Goal: Information Seeking & Learning: Check status

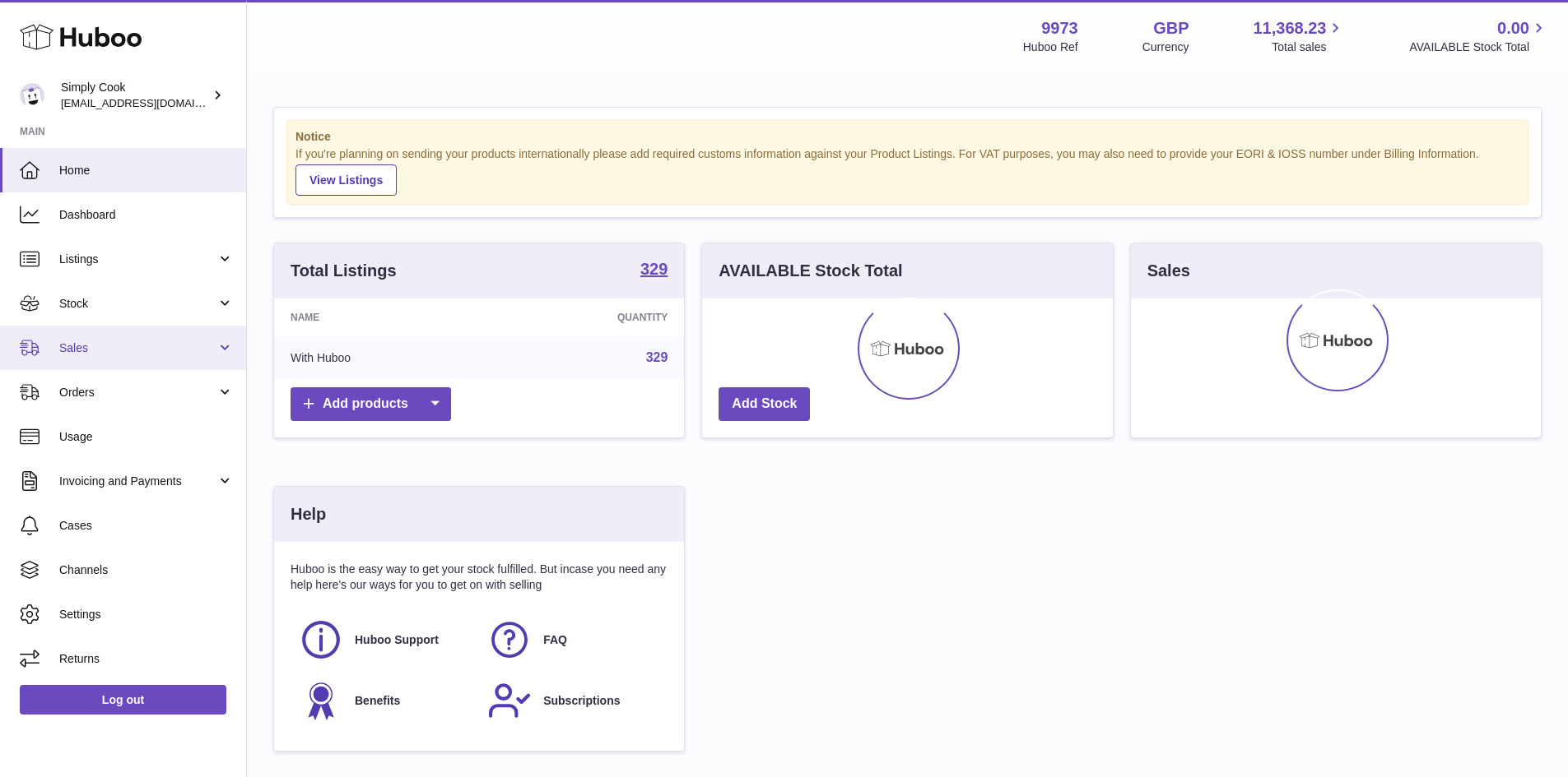
click at [177, 356] on span "Sales" at bounding box center [137, 348] width 157 height 16
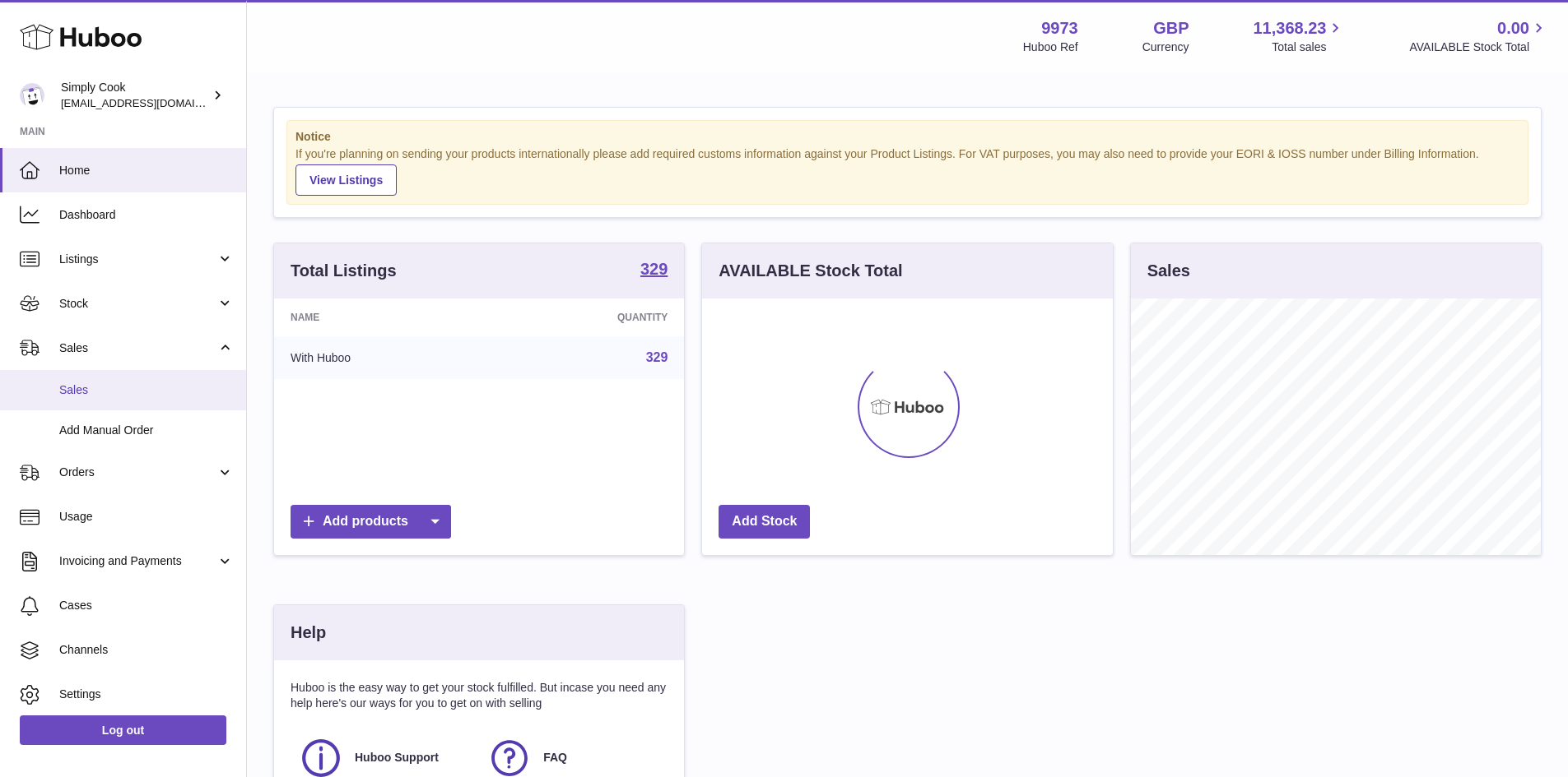
scroll to position [257, 411]
click at [177, 397] on span "Sales" at bounding box center [146, 390] width 175 height 16
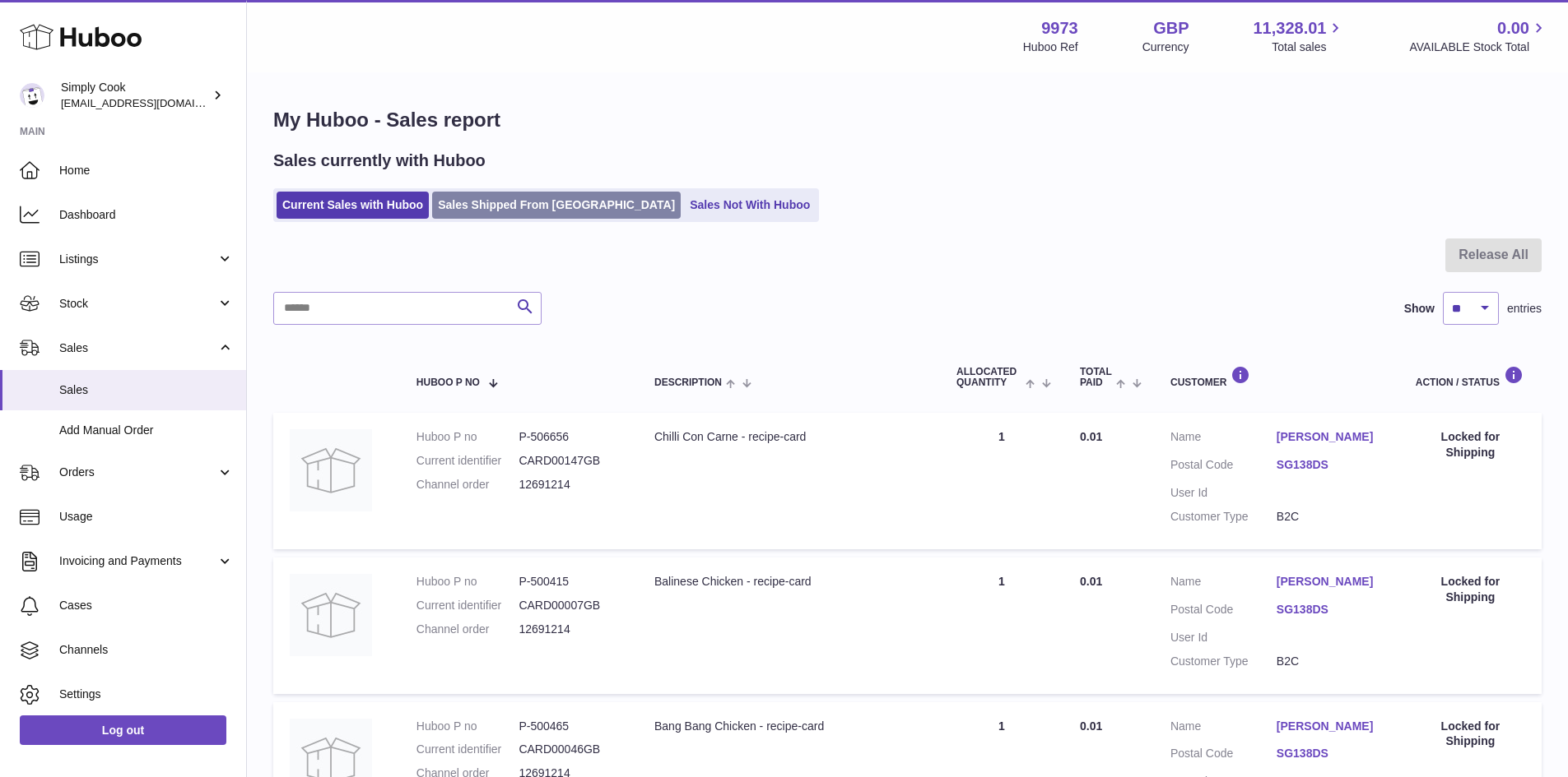
click at [477, 216] on link "Sales Shipped From [GEOGRAPHIC_DATA]" at bounding box center [556, 205] width 249 height 27
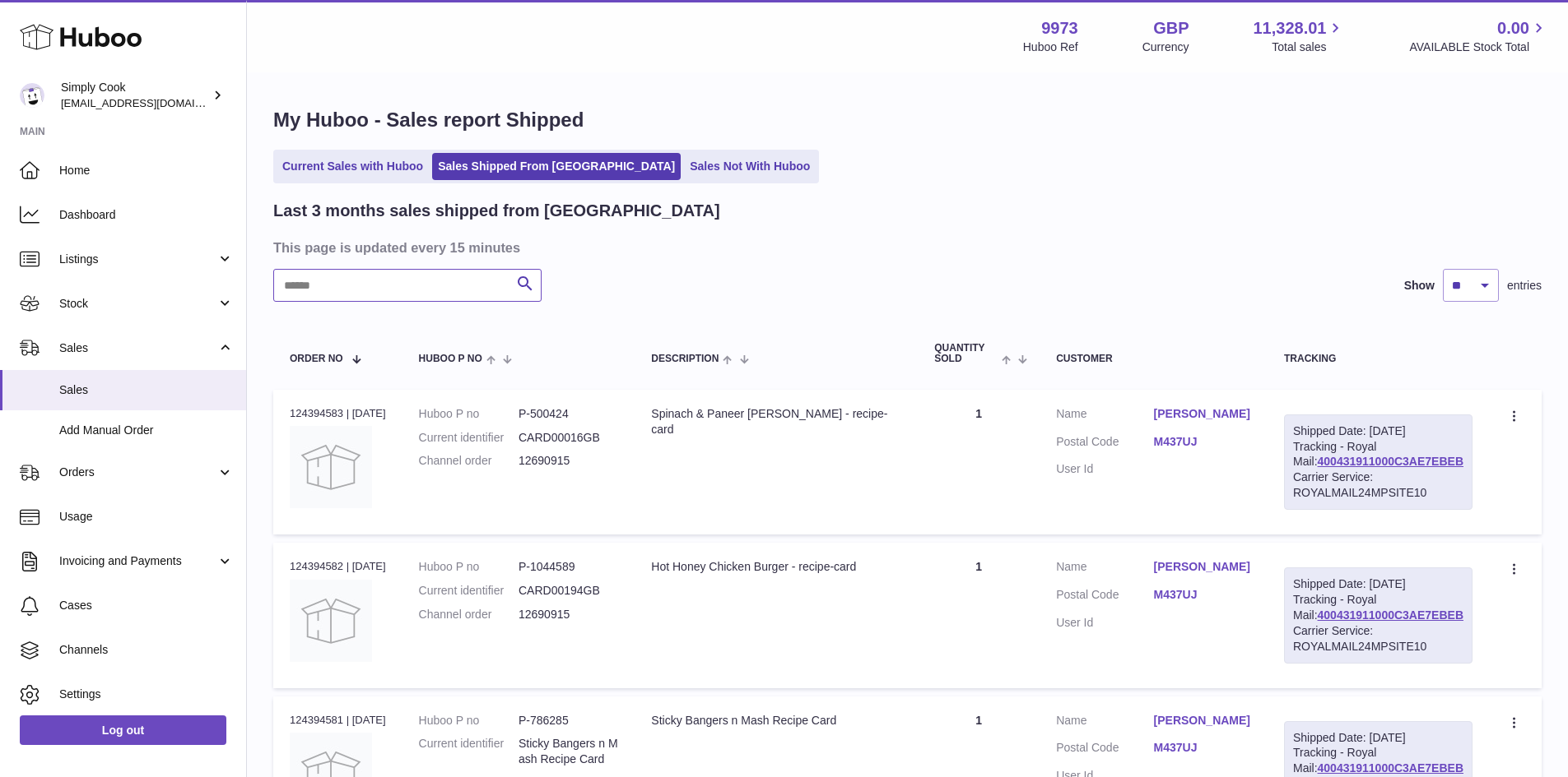
click at [380, 291] on input "text" at bounding box center [406, 285] width 268 height 33
click at [369, 290] on input "text" at bounding box center [406, 285] width 268 height 33
type input "**********"
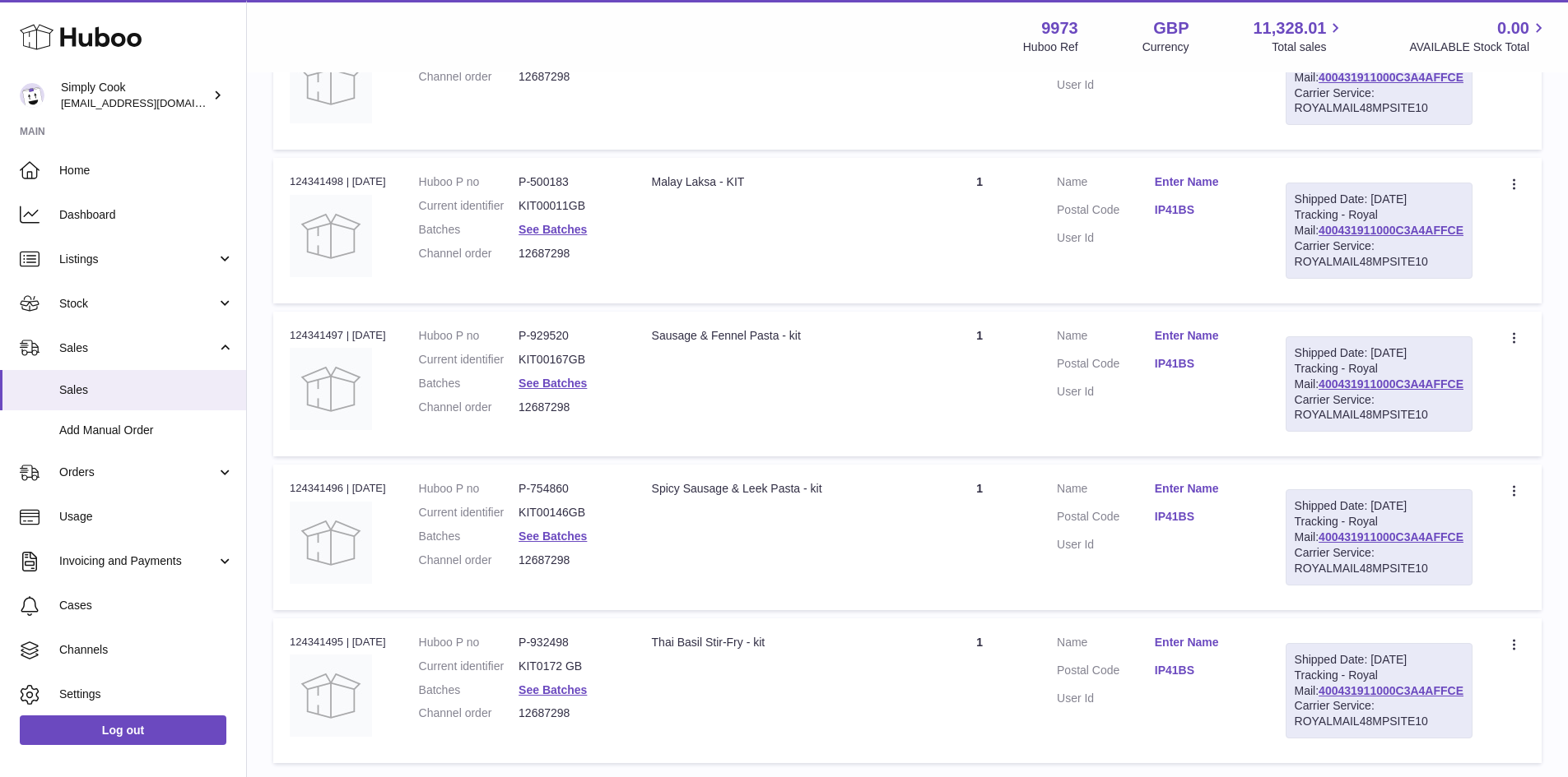
scroll to position [1473, 0]
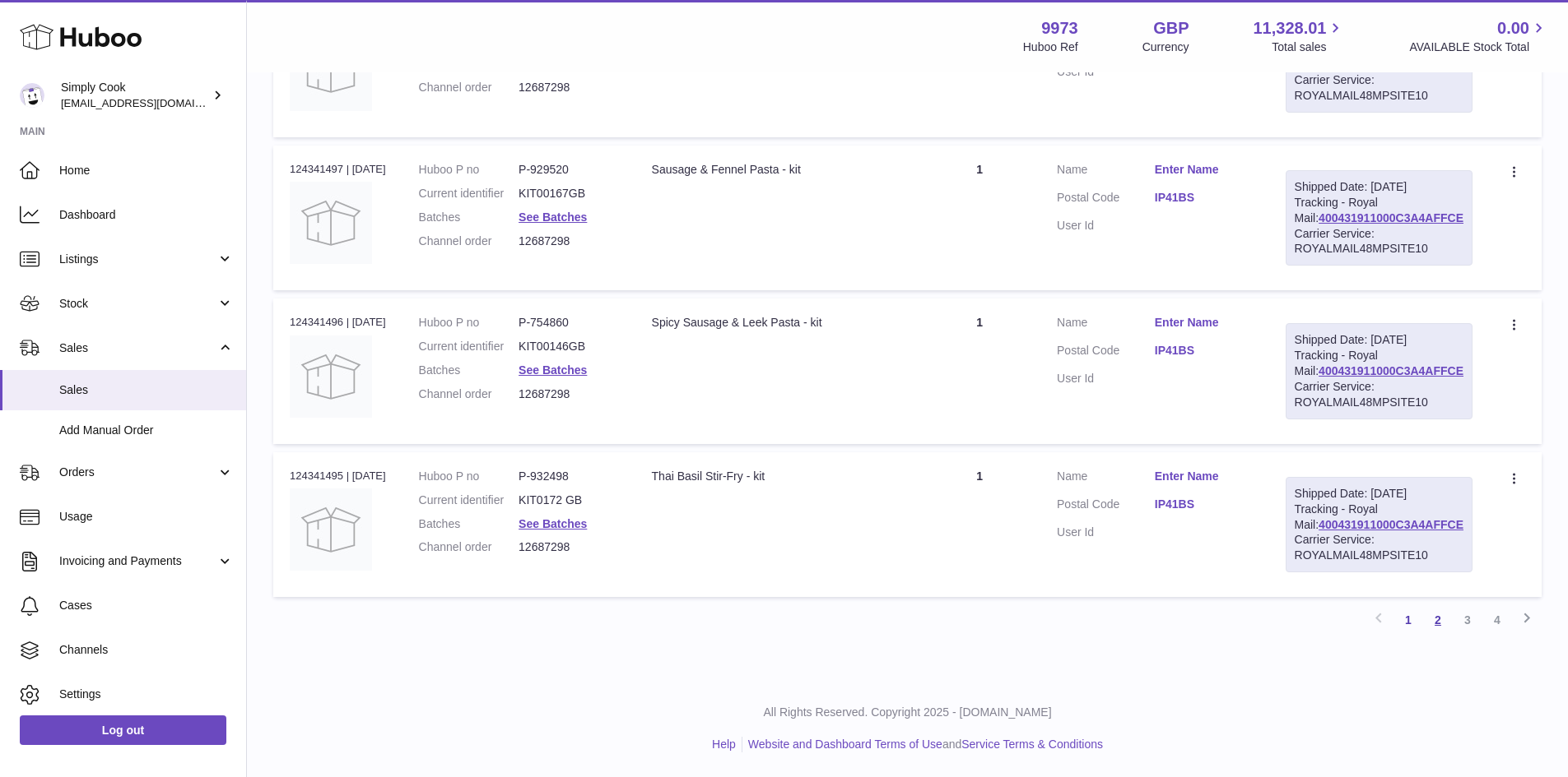
click at [1444, 626] on link "2" at bounding box center [1437, 619] width 29 height 29
click at [1403, 622] on link "1" at bounding box center [1408, 619] width 29 height 29
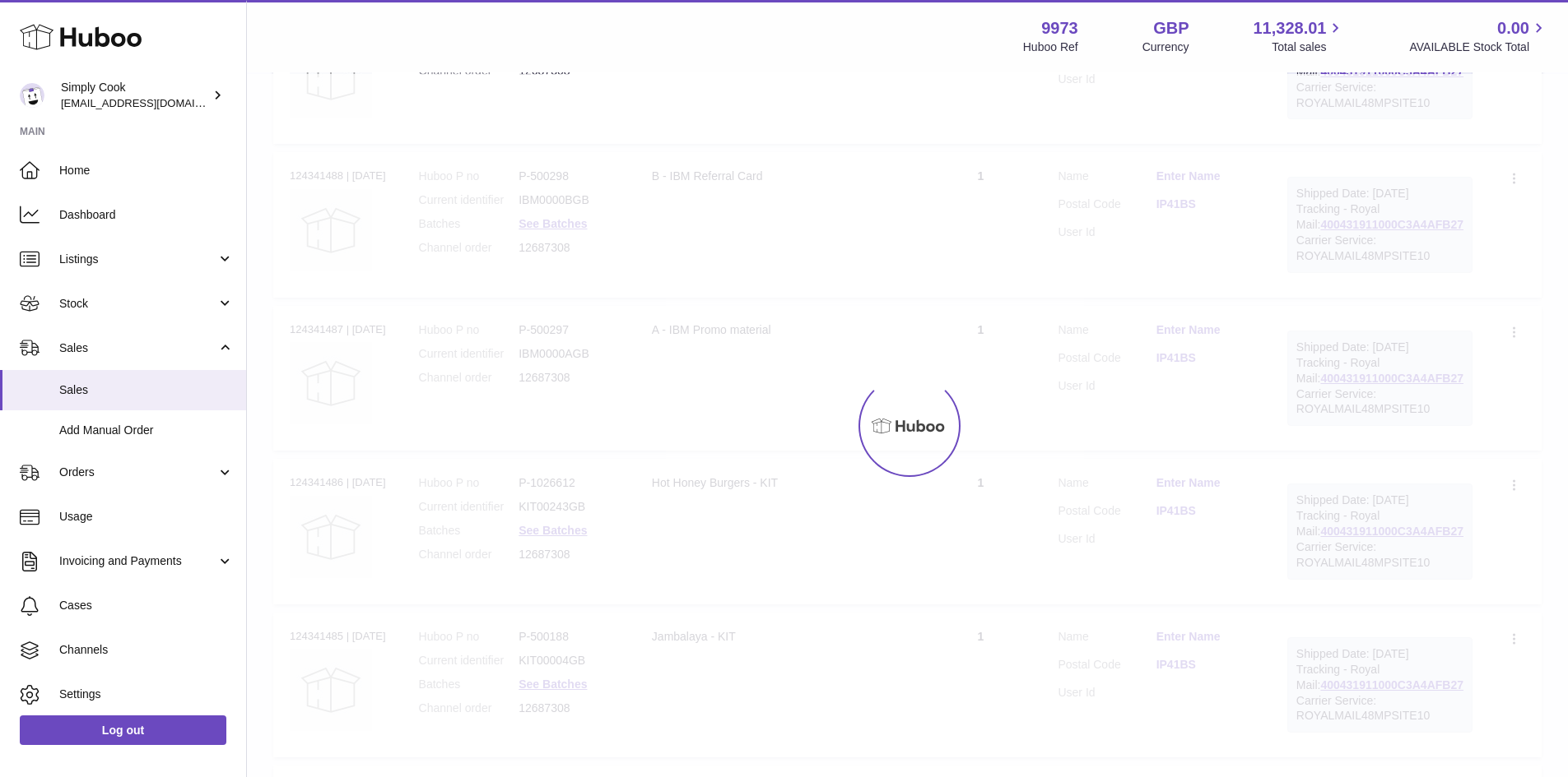
scroll to position [74, 0]
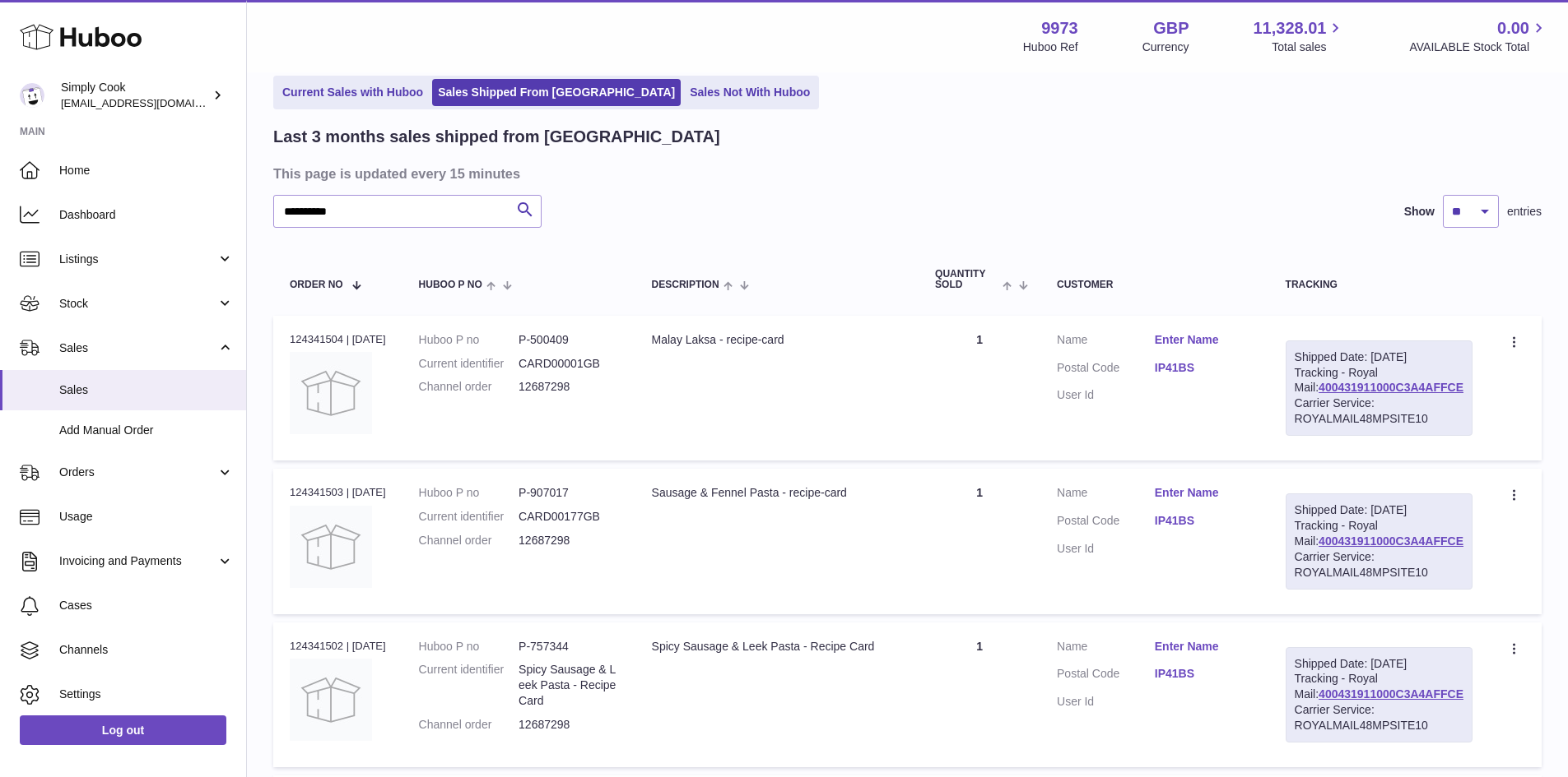
click at [539, 385] on dd "12687298" at bounding box center [569, 388] width 100 height 16
click at [539, 384] on dd "12687298" at bounding box center [569, 388] width 100 height 16
copy dd "12687298"
click at [786, 416] on td "Description Malay Laksa - recipe-card" at bounding box center [777, 388] width 283 height 144
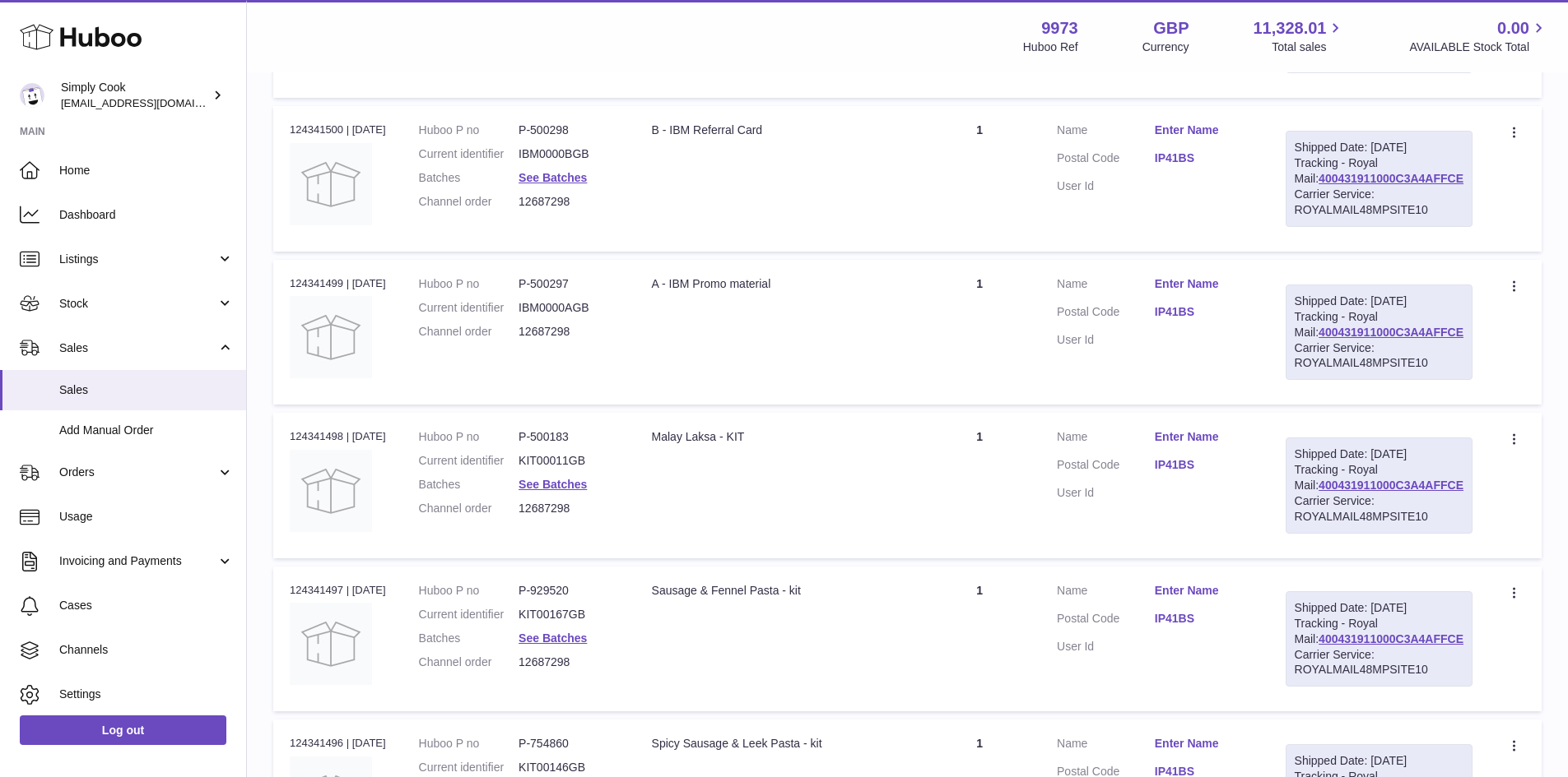
scroll to position [1473, 0]
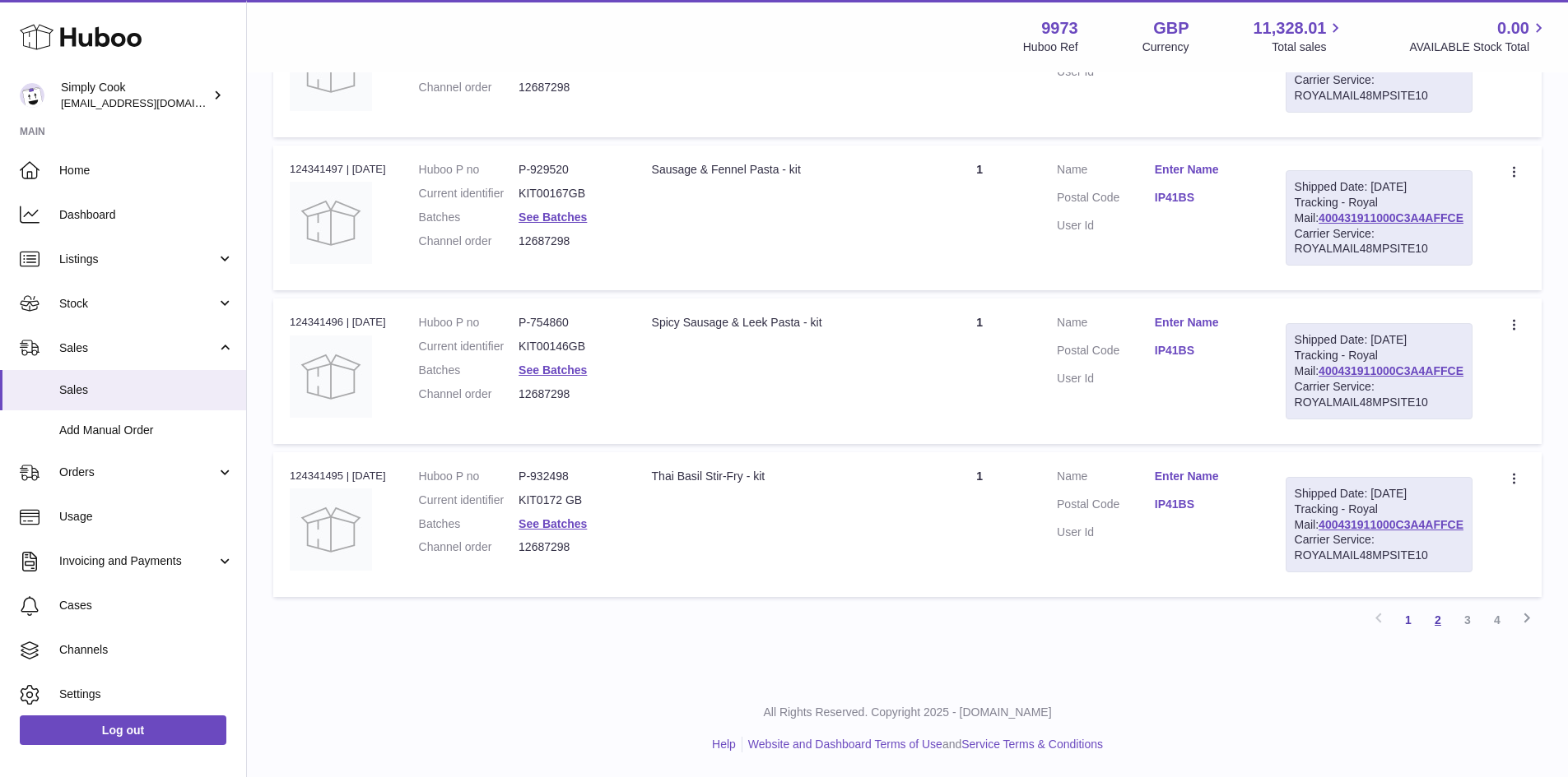
click at [1432, 619] on link "2" at bounding box center [1437, 619] width 29 height 29
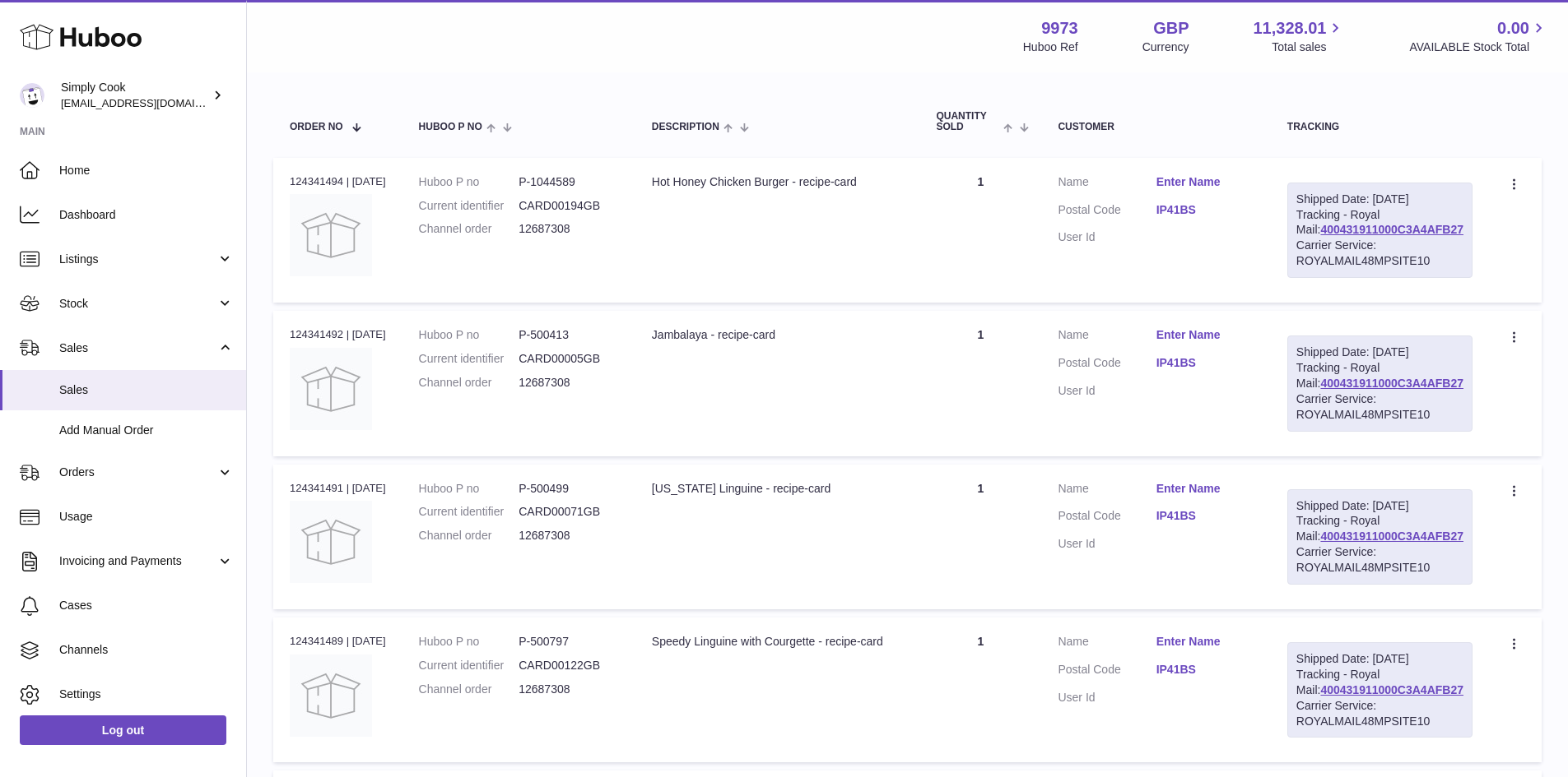
scroll to position [239, 0]
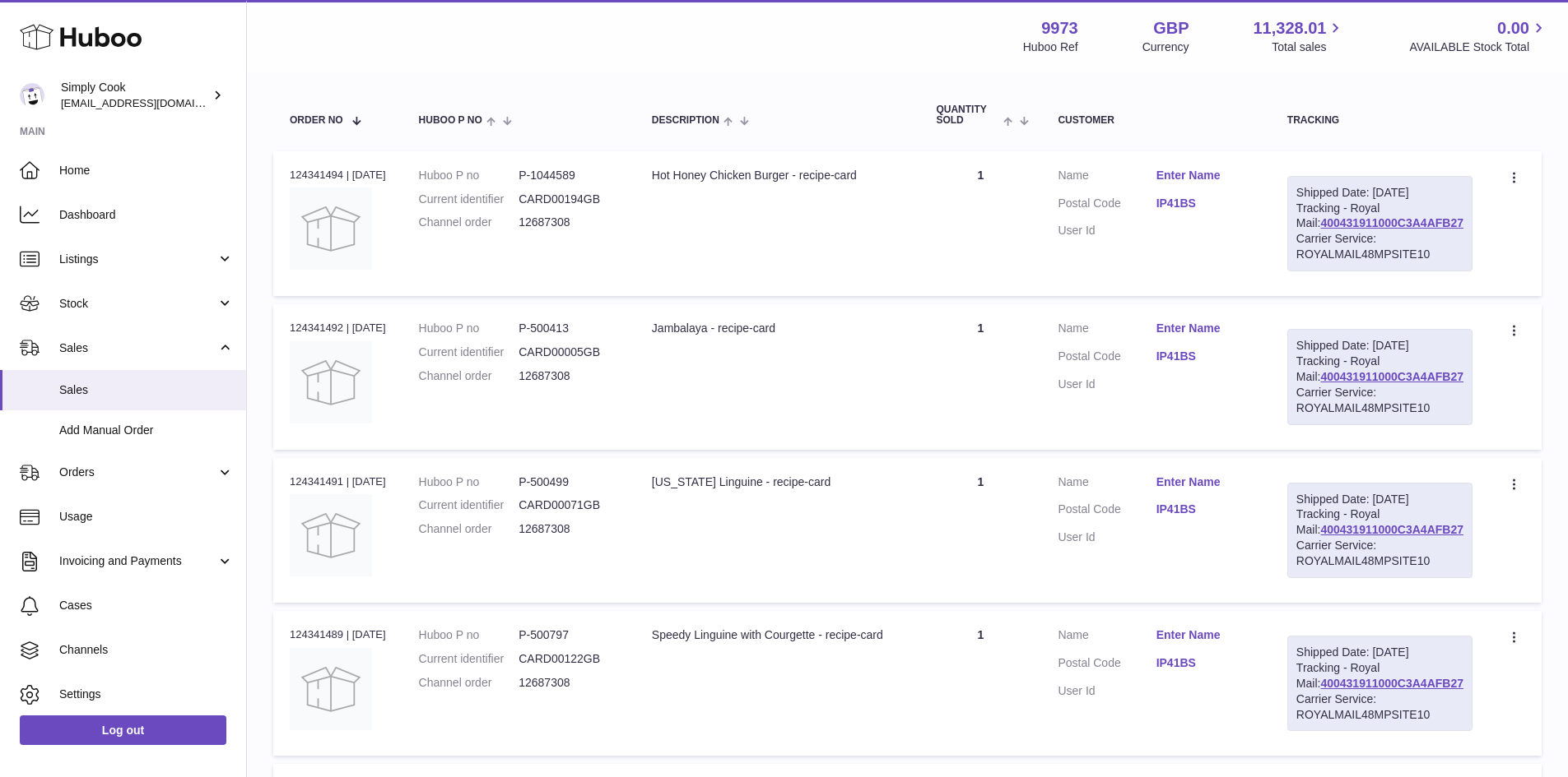
click at [547, 384] on dd "12687308" at bounding box center [569, 377] width 101 height 16
copy dd "12687308"
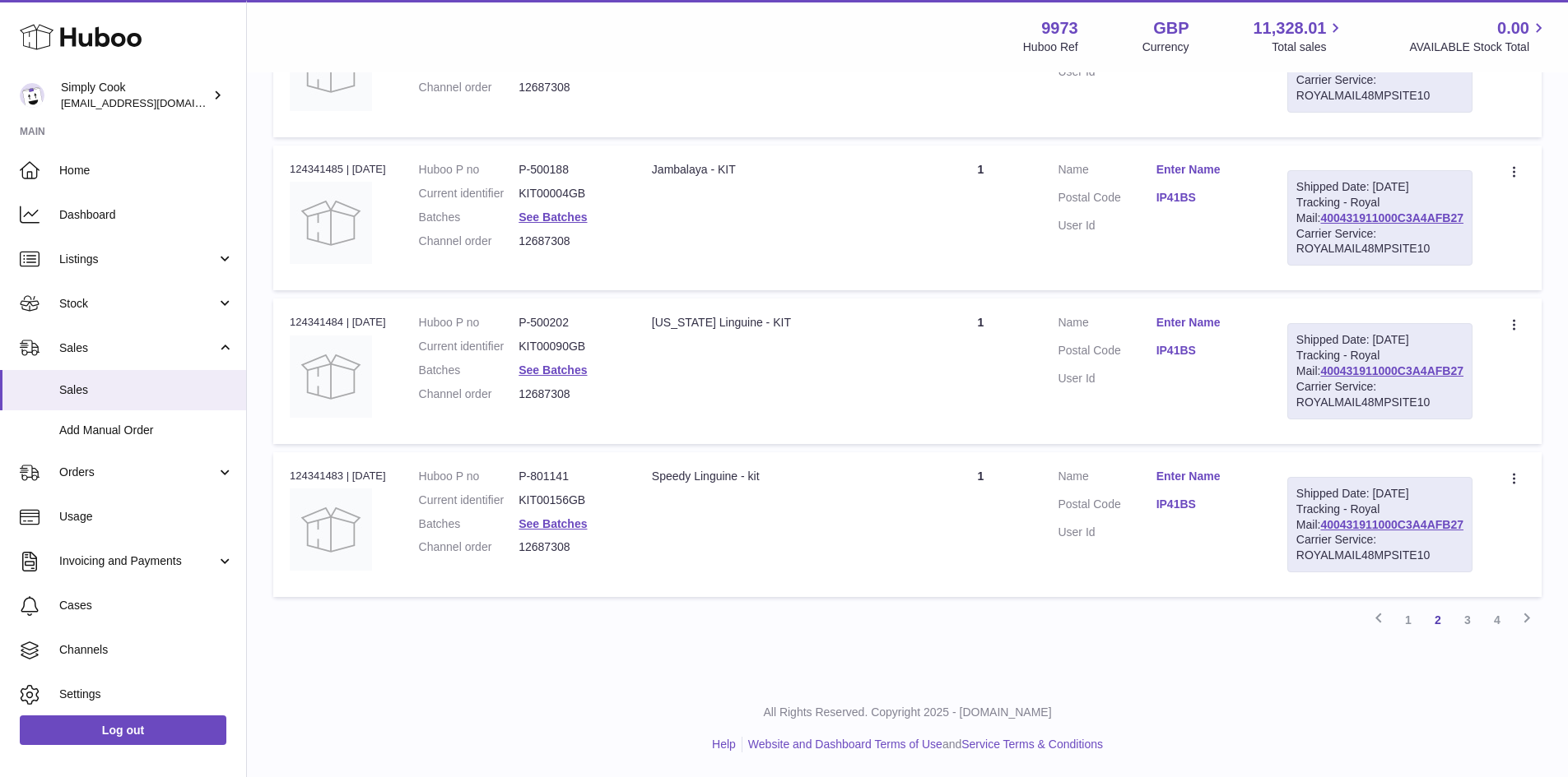
scroll to position [1472, 0]
click at [1461, 624] on link "3" at bounding box center [1466, 619] width 29 height 29
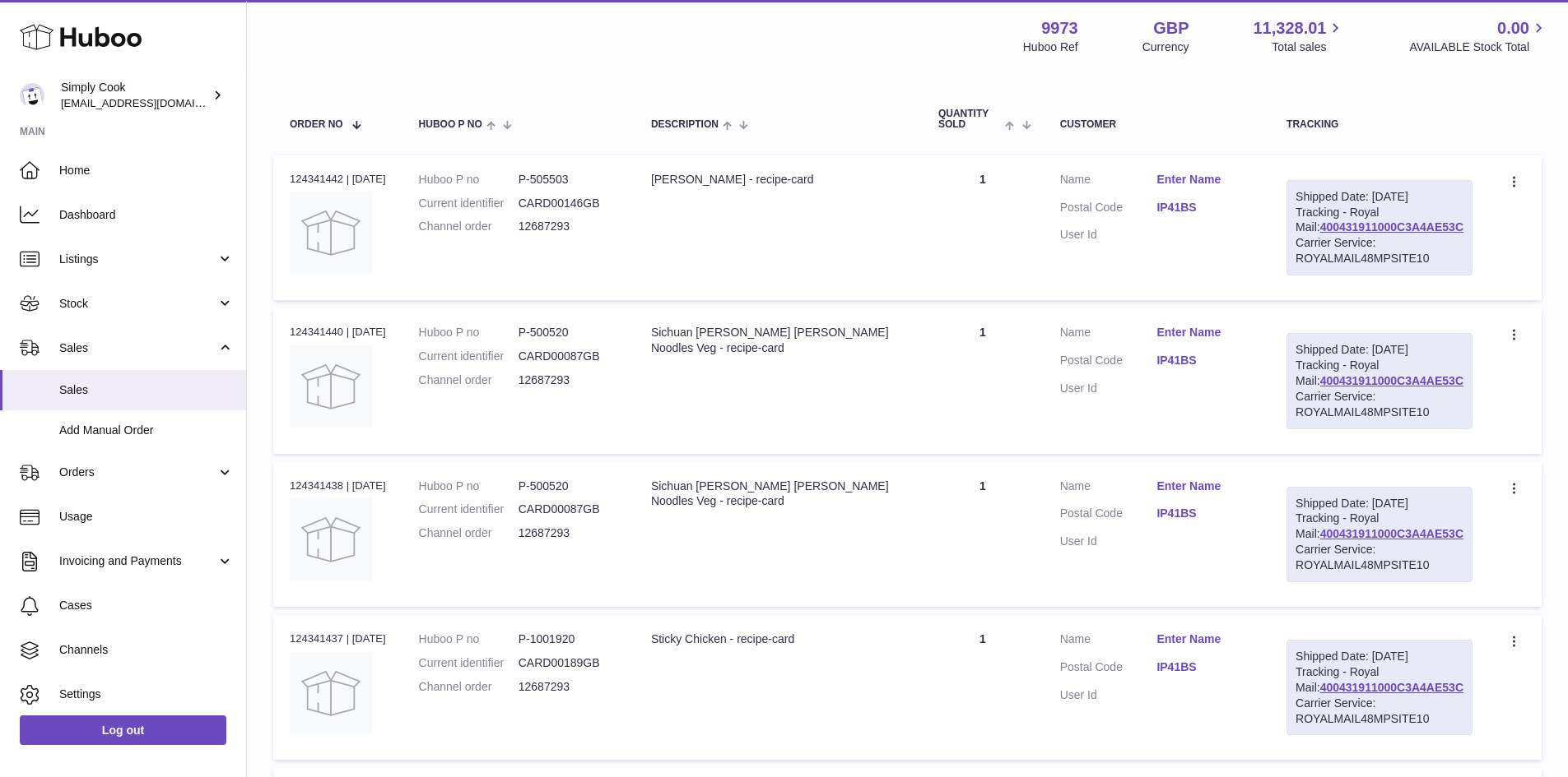
scroll to position [239, 0]
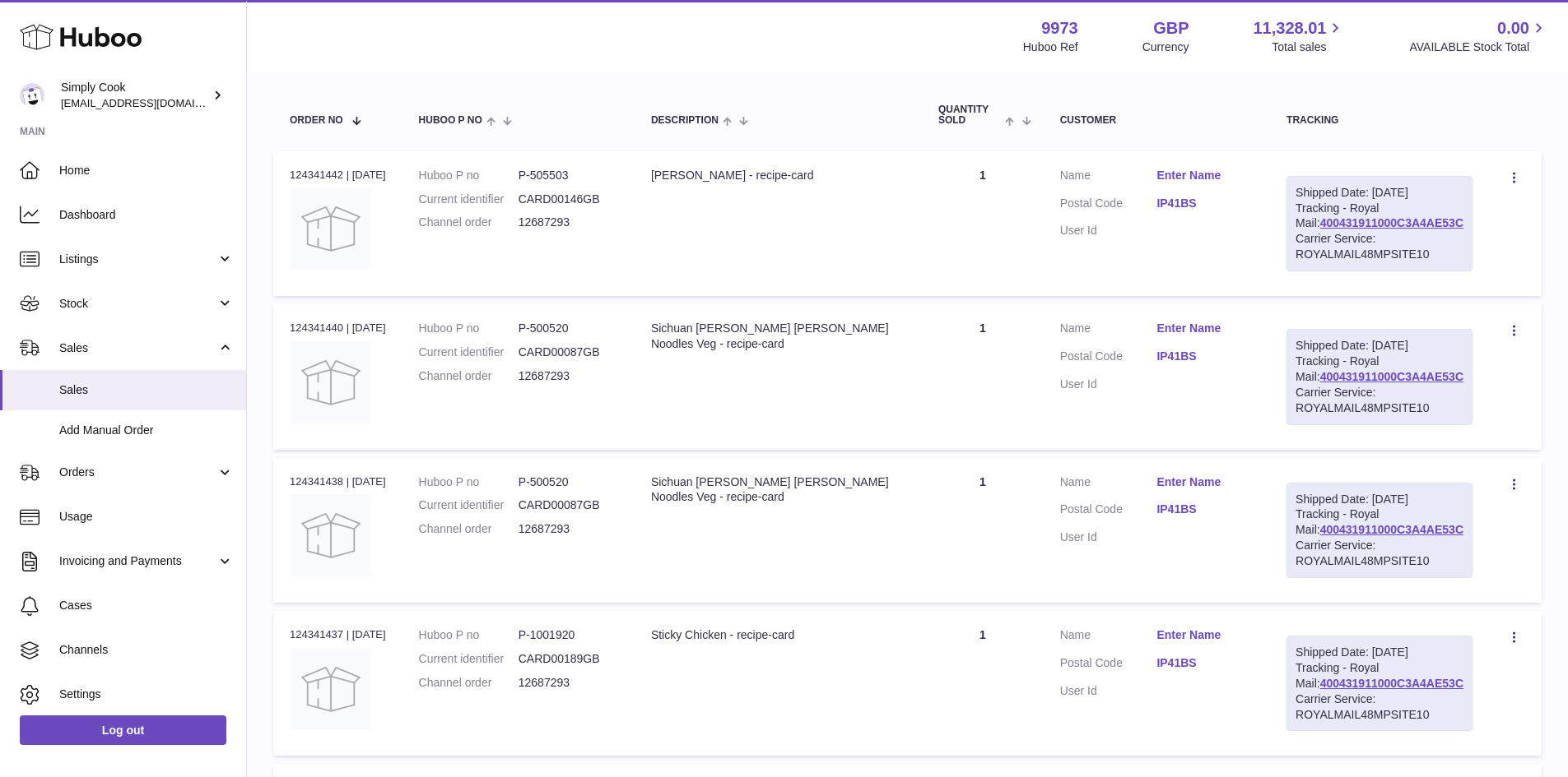
click at [546, 384] on dd "12687293" at bounding box center [569, 377] width 100 height 16
copy dd "12687293"
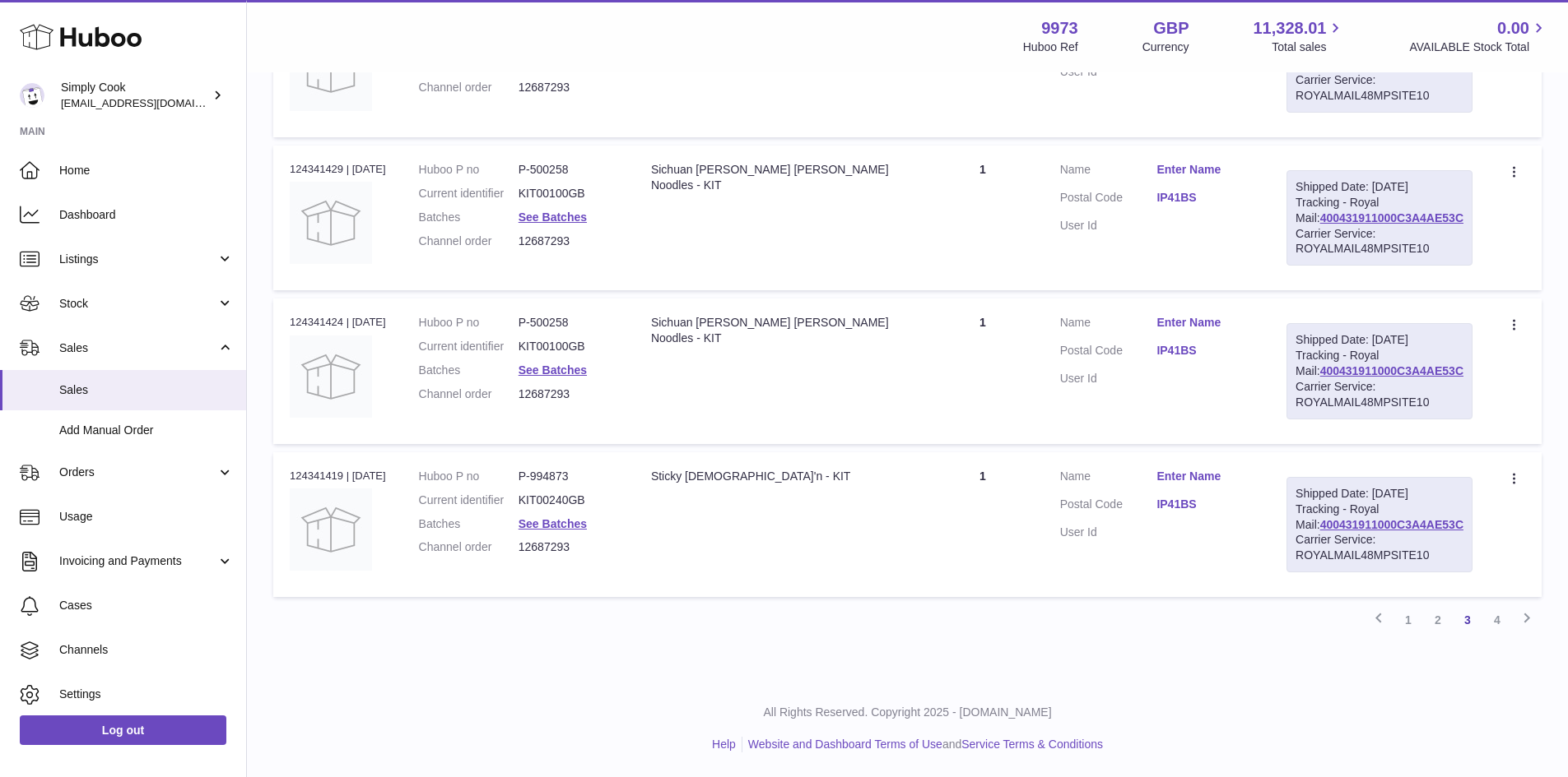
scroll to position [1473, 0]
click at [1498, 626] on link "4" at bounding box center [1497, 619] width 29 height 29
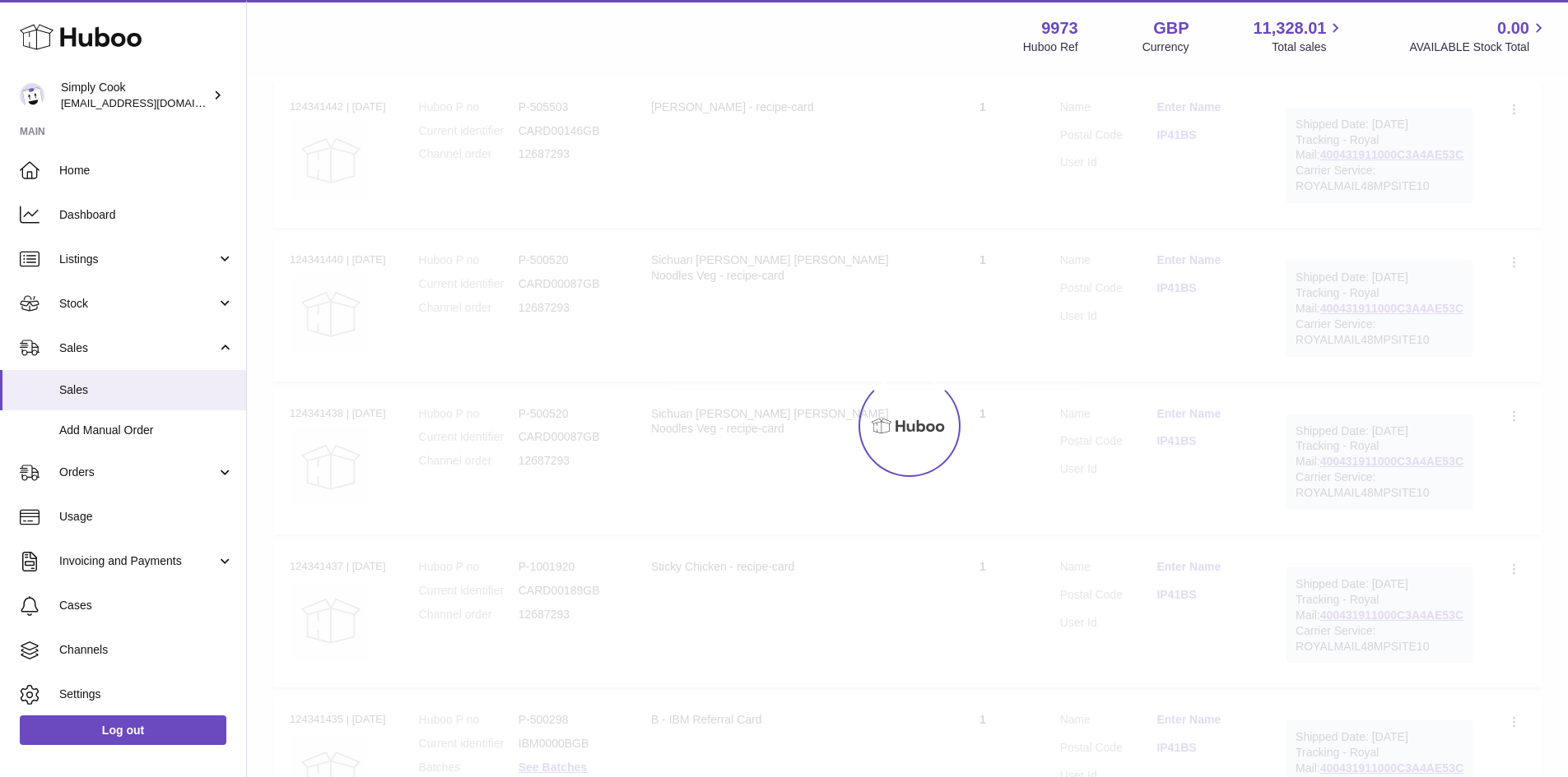
scroll to position [74, 0]
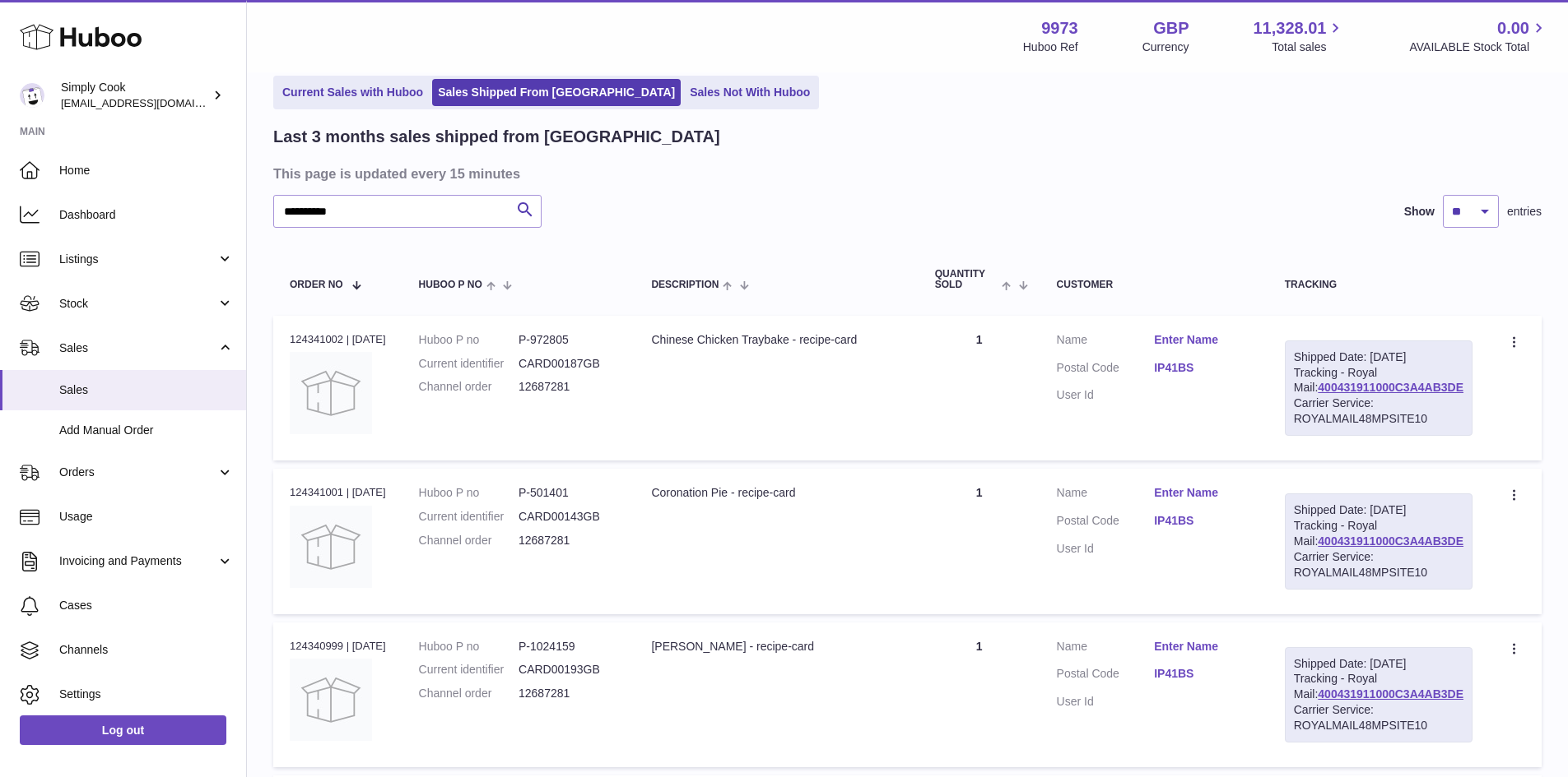
click at [565, 395] on dd "12687281" at bounding box center [569, 388] width 100 height 16
copy dd "12687281"
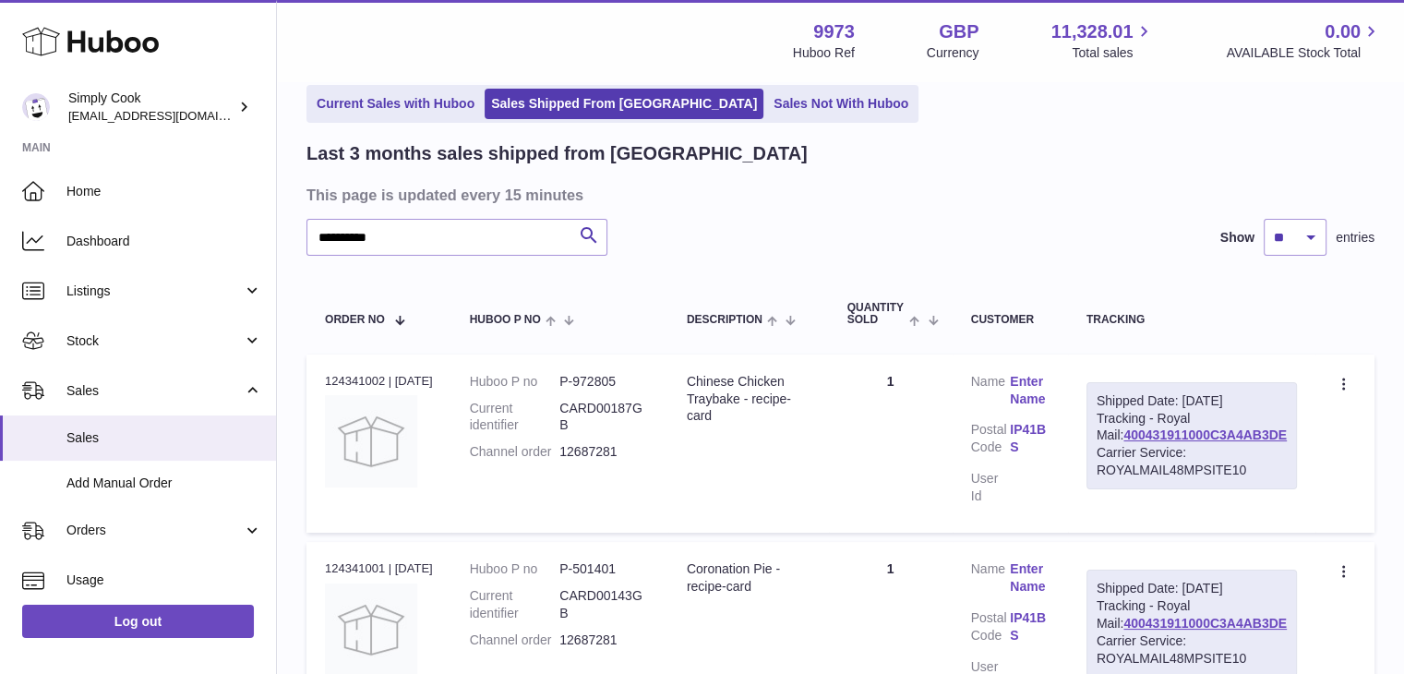
click at [1105, 223] on div "**********" at bounding box center [840, 237] width 1068 height 37
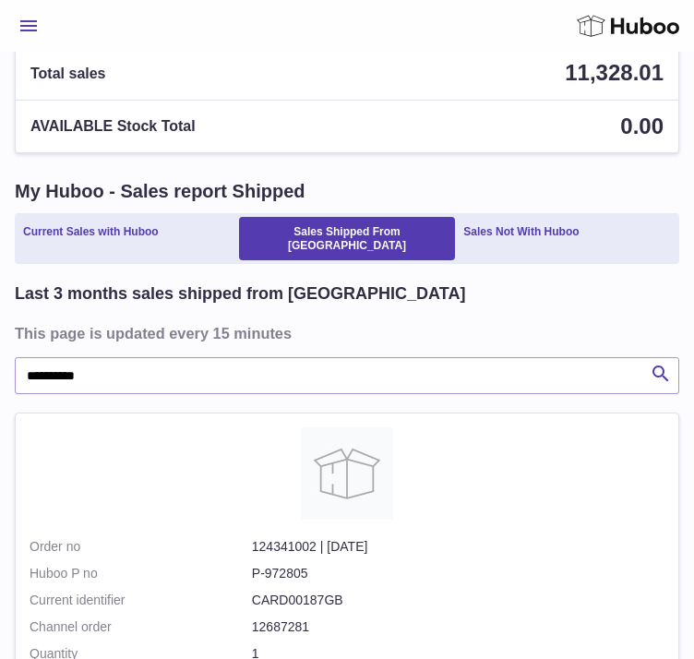
click at [464, 323] on h3 "This page is updated every 15 minutes" at bounding box center [345, 333] width 660 height 20
click at [577, 40] on icon at bounding box center [628, 26] width 102 height 28
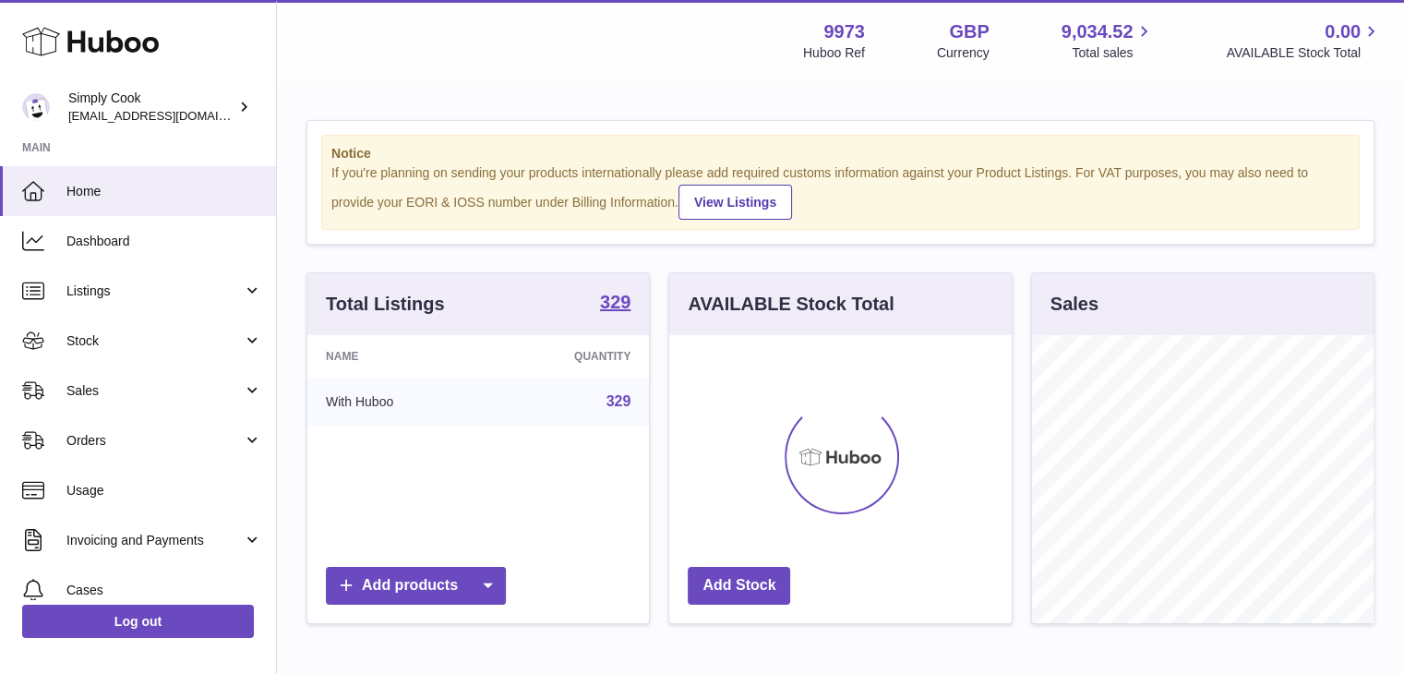
scroll to position [288, 342]
